Goal: Information Seeking & Learning: Learn about a topic

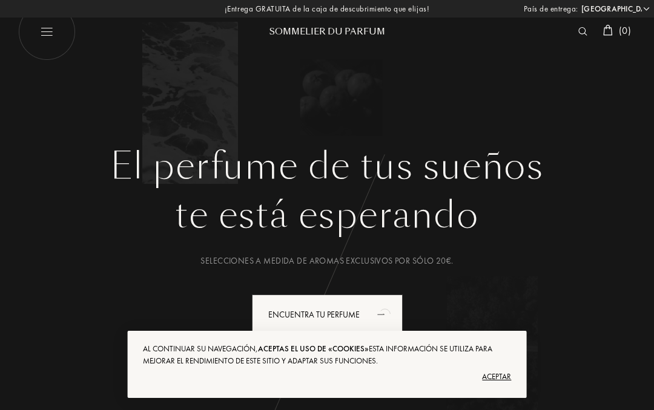
select select "MX"
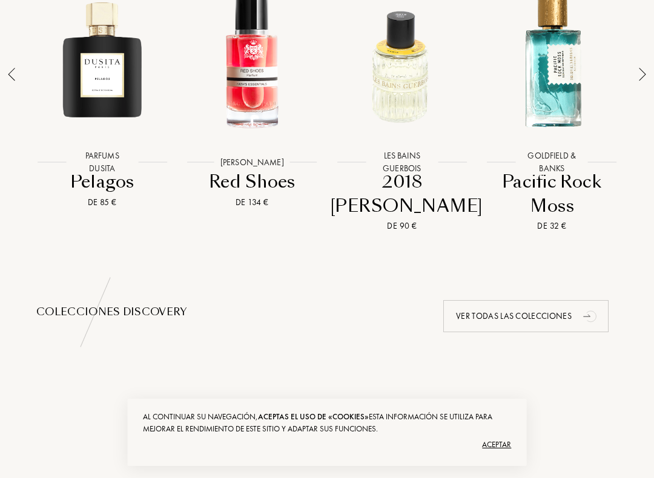
scroll to position [951, 0]
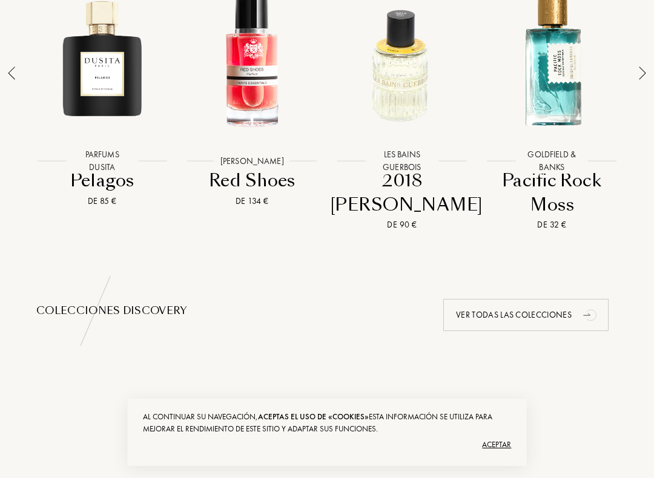
click at [547, 326] on div "Ver todas las colecciones" at bounding box center [525, 315] width 165 height 32
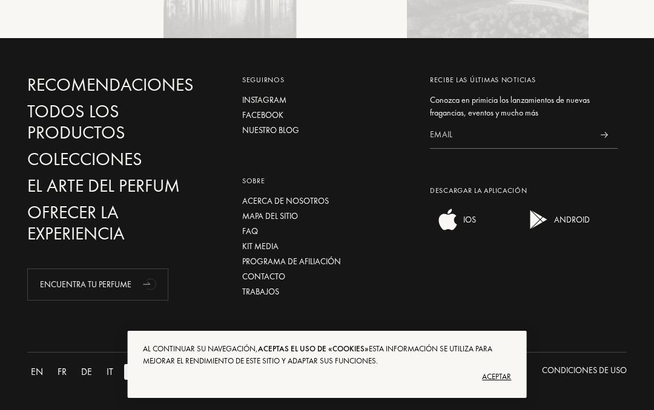
scroll to position [2810, 0]
click at [464, 191] on div "Descargar la aplicación" at bounding box center [524, 190] width 188 height 11
click at [491, 132] on input at bounding box center [510, 135] width 160 height 27
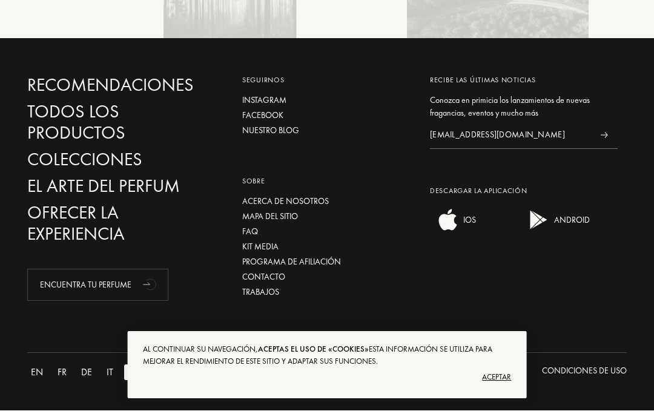
type input "Cynthiamaximo72@gmail.com"
click at [593, 139] on div at bounding box center [603, 138] width 27 height 27
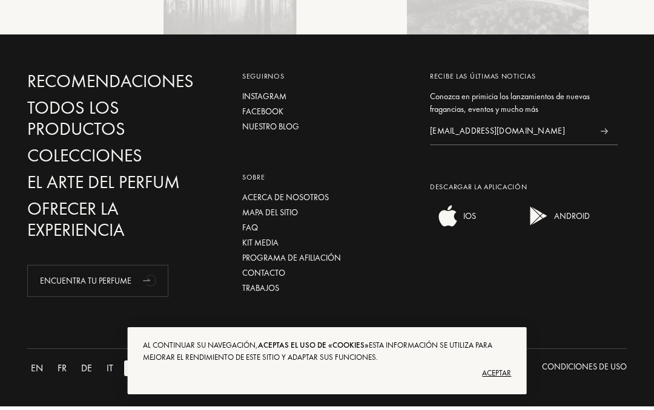
scroll to position [2810, 0]
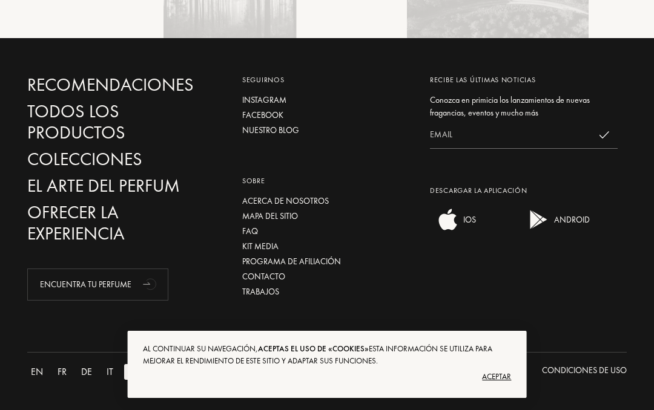
click at [596, 129] on div at bounding box center [603, 135] width 27 height 27
click at [562, 136] on input at bounding box center [510, 135] width 160 height 27
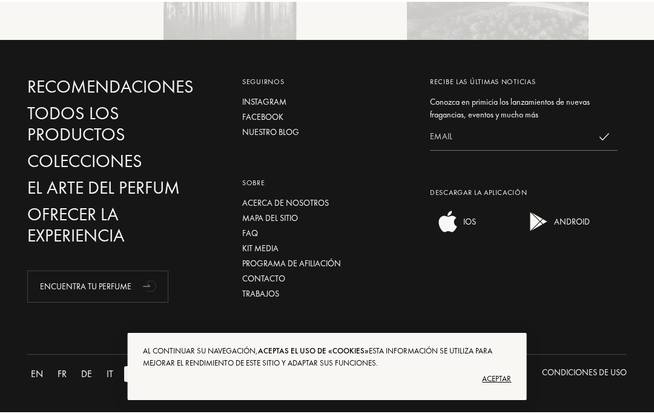
scroll to position [2807, 0]
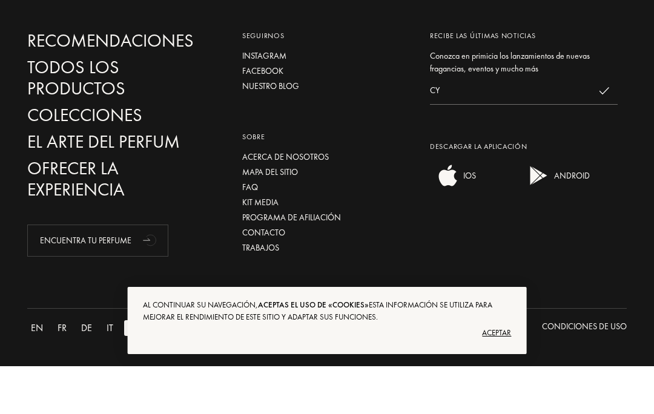
type input "C"
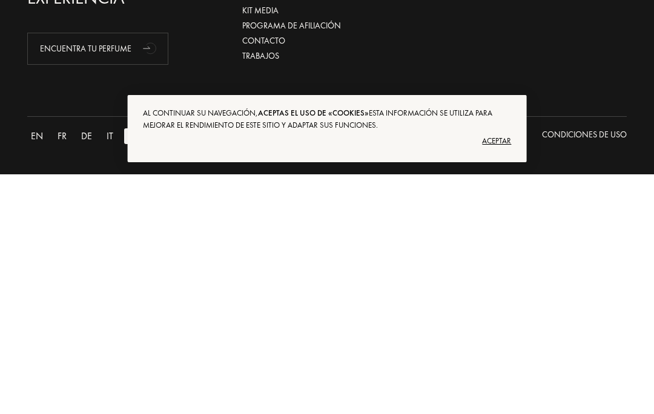
click at [502, 371] on div "Aceptar" at bounding box center [327, 380] width 369 height 19
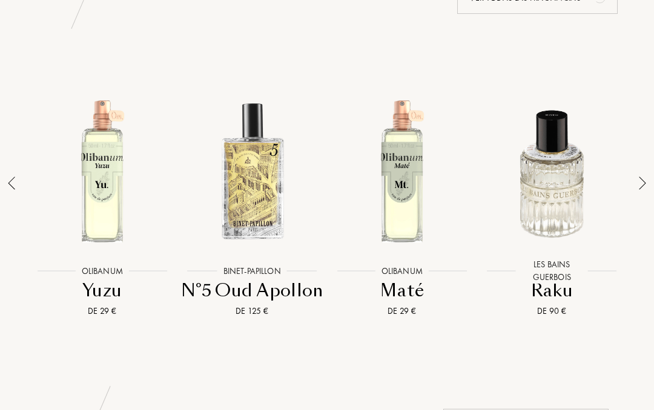
scroll to position [836, 0]
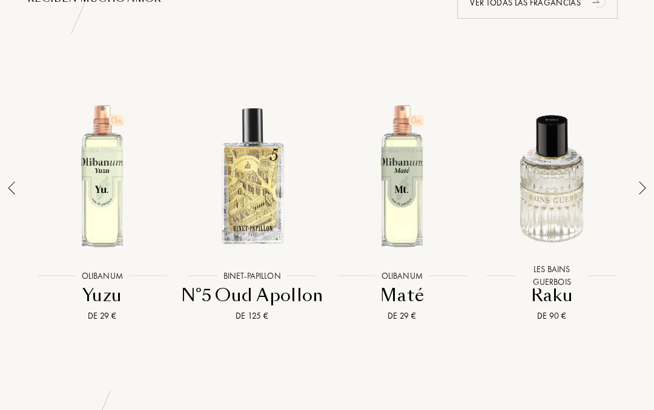
click at [647, 193] on div at bounding box center [642, 213] width 17 height 268
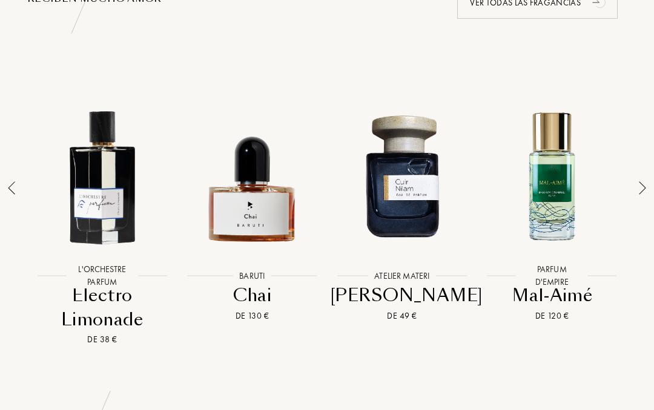
click at [639, 195] on img at bounding box center [642, 188] width 7 height 13
click at [645, 195] on img at bounding box center [642, 188] width 7 height 13
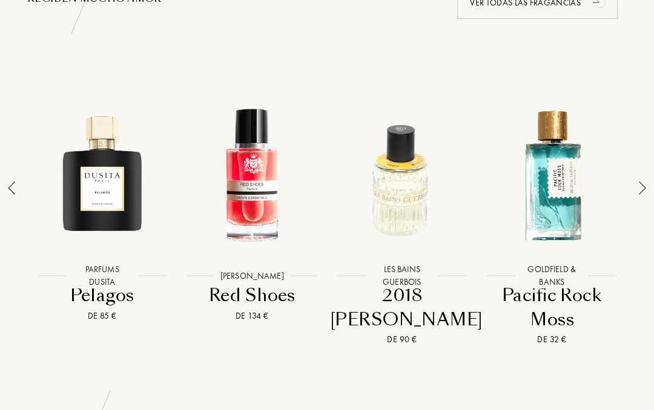
click at [644, 195] on img at bounding box center [642, 188] width 7 height 13
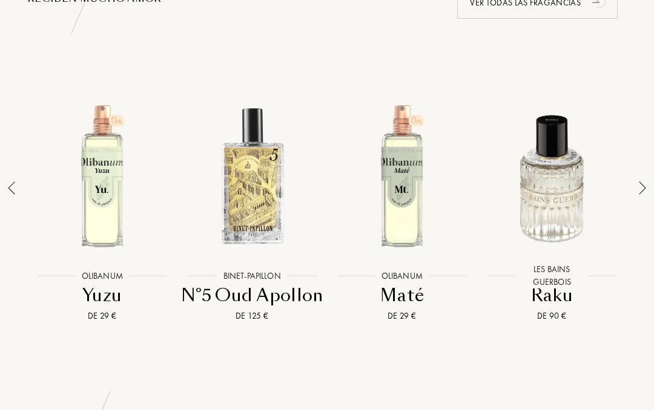
click at [591, 14] on icon "animation" at bounding box center [600, 2] width 24 height 24
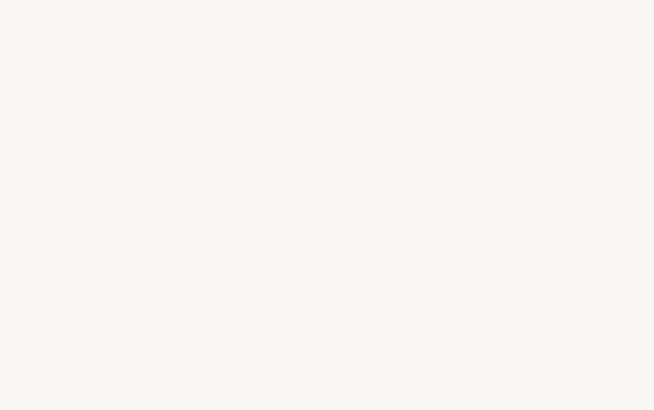
select select "MX"
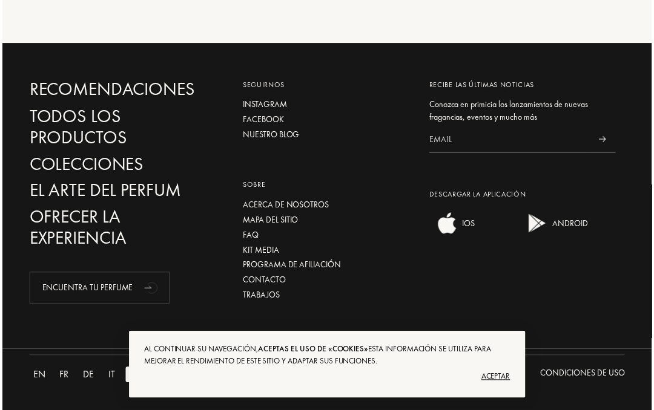
scroll to position [284, 0]
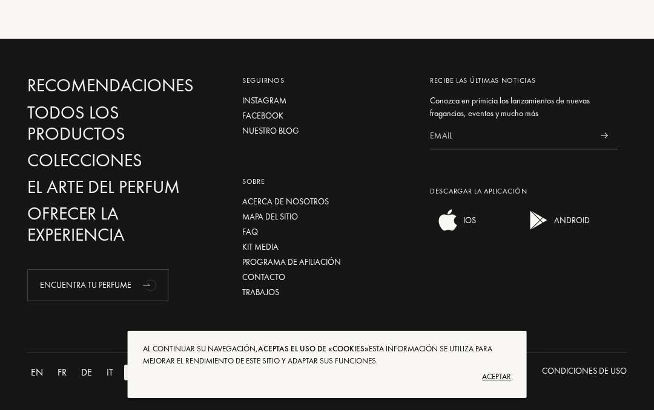
click at [134, 286] on div "Encuentra tu perfume" at bounding box center [97, 285] width 141 height 32
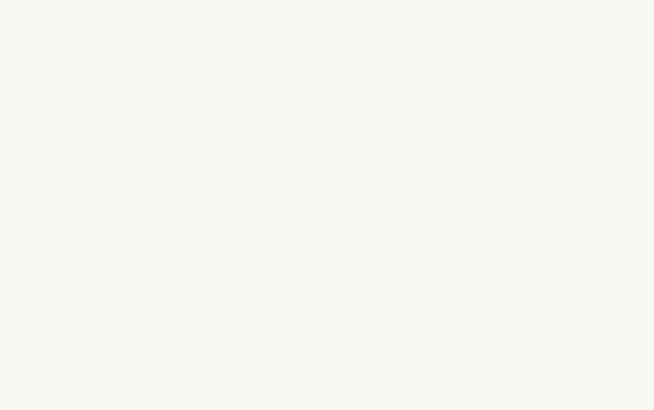
select select "MX"
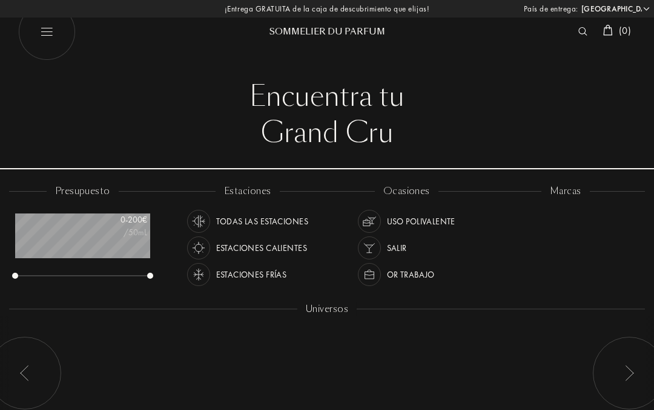
scroll to position [61, 134]
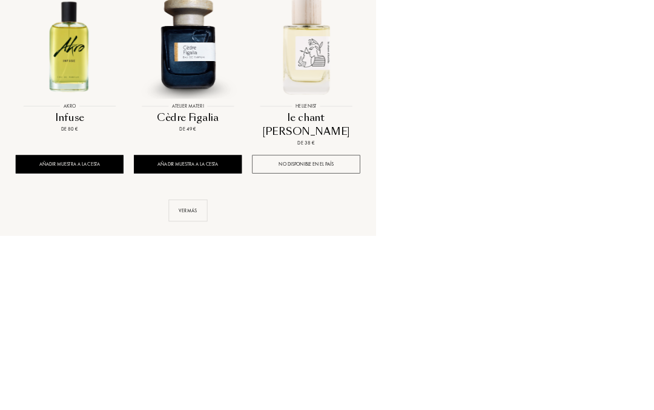
scroll to position [1562, 0]
